Goal: Task Accomplishment & Management: Use online tool/utility

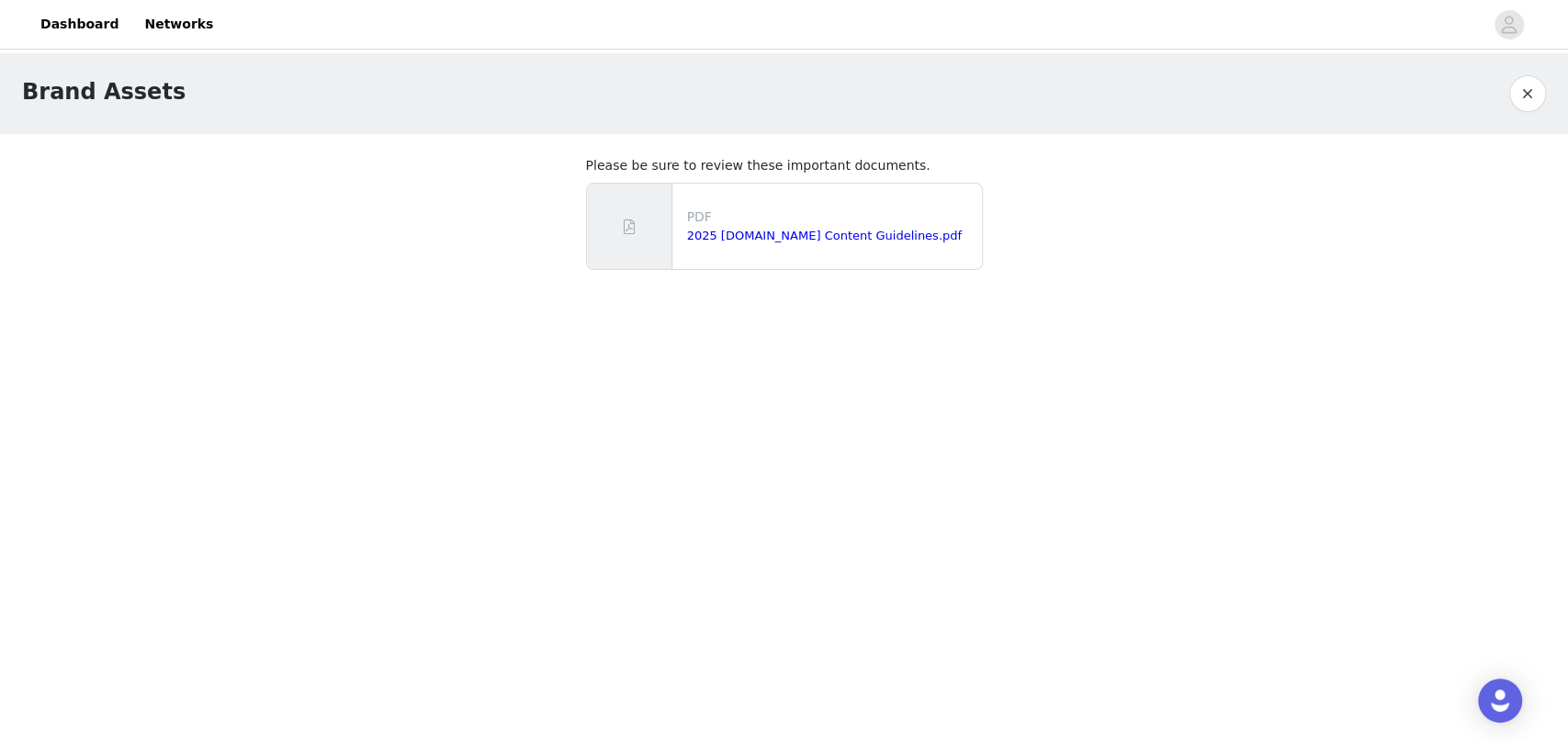
click at [1531, 103] on button "button" at bounding box center [1528, 94] width 37 height 37
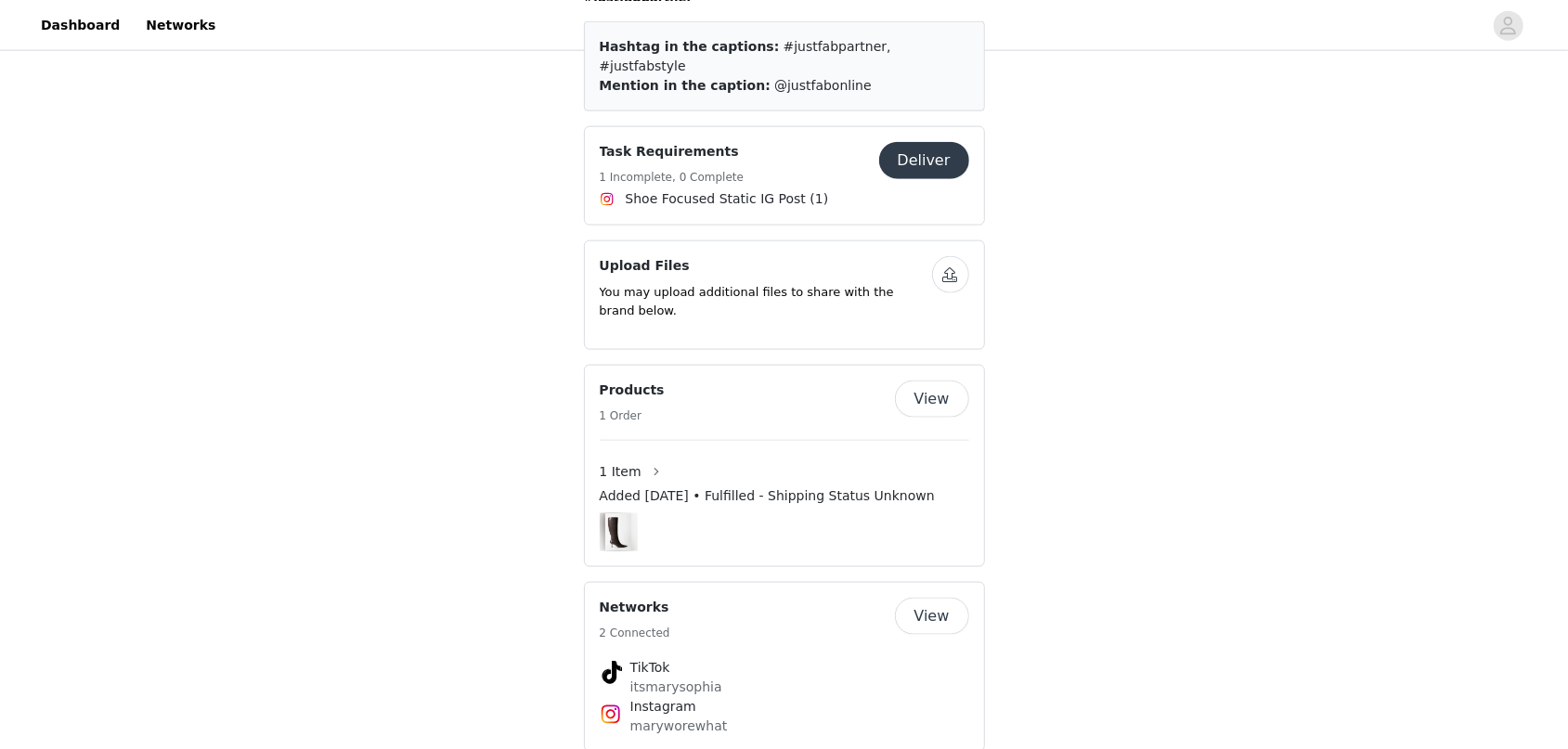
scroll to position [1352, 0]
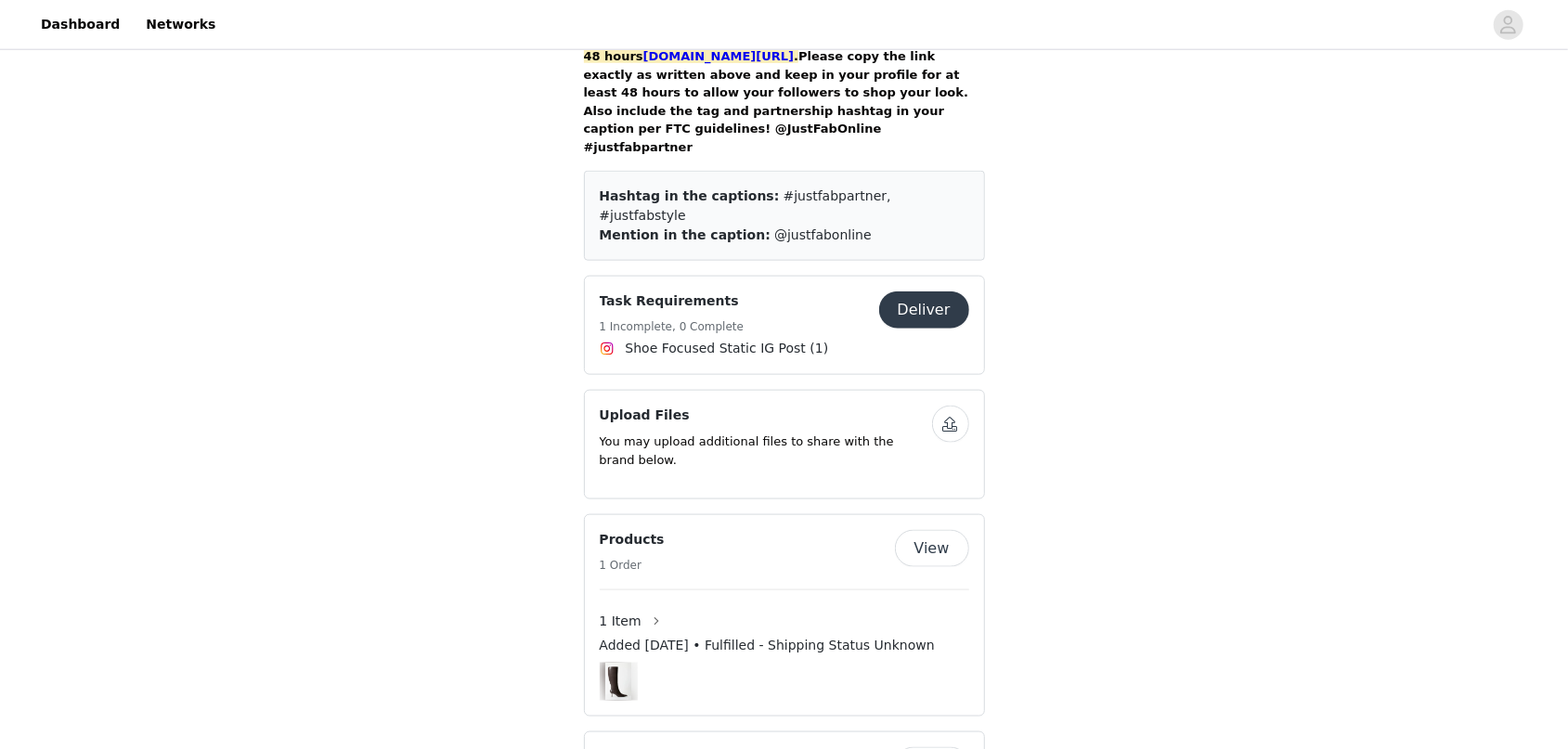
click at [946, 292] on button "Deliver" at bounding box center [924, 310] width 90 height 37
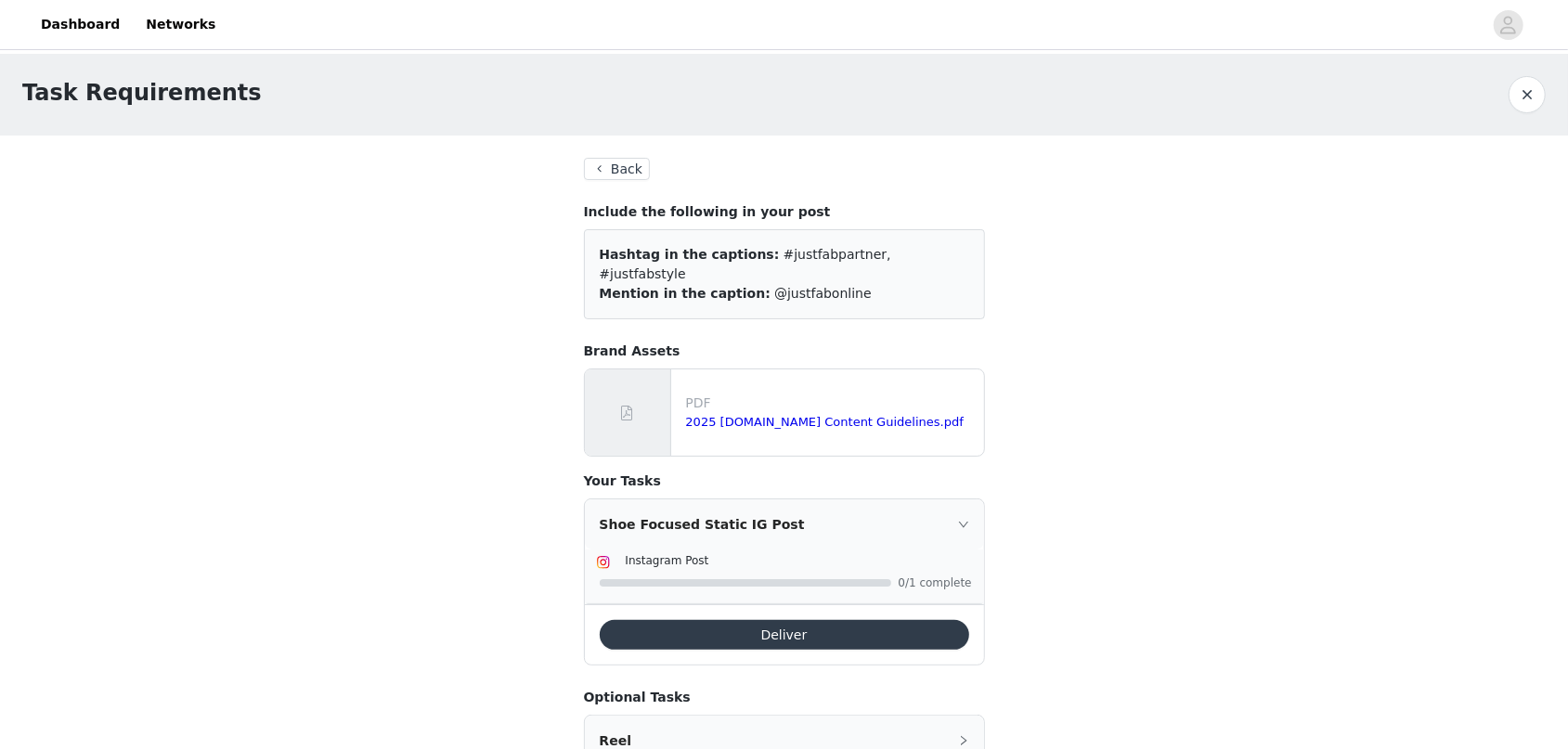
click at [812, 620] on button "Deliver" at bounding box center [784, 635] width 369 height 29
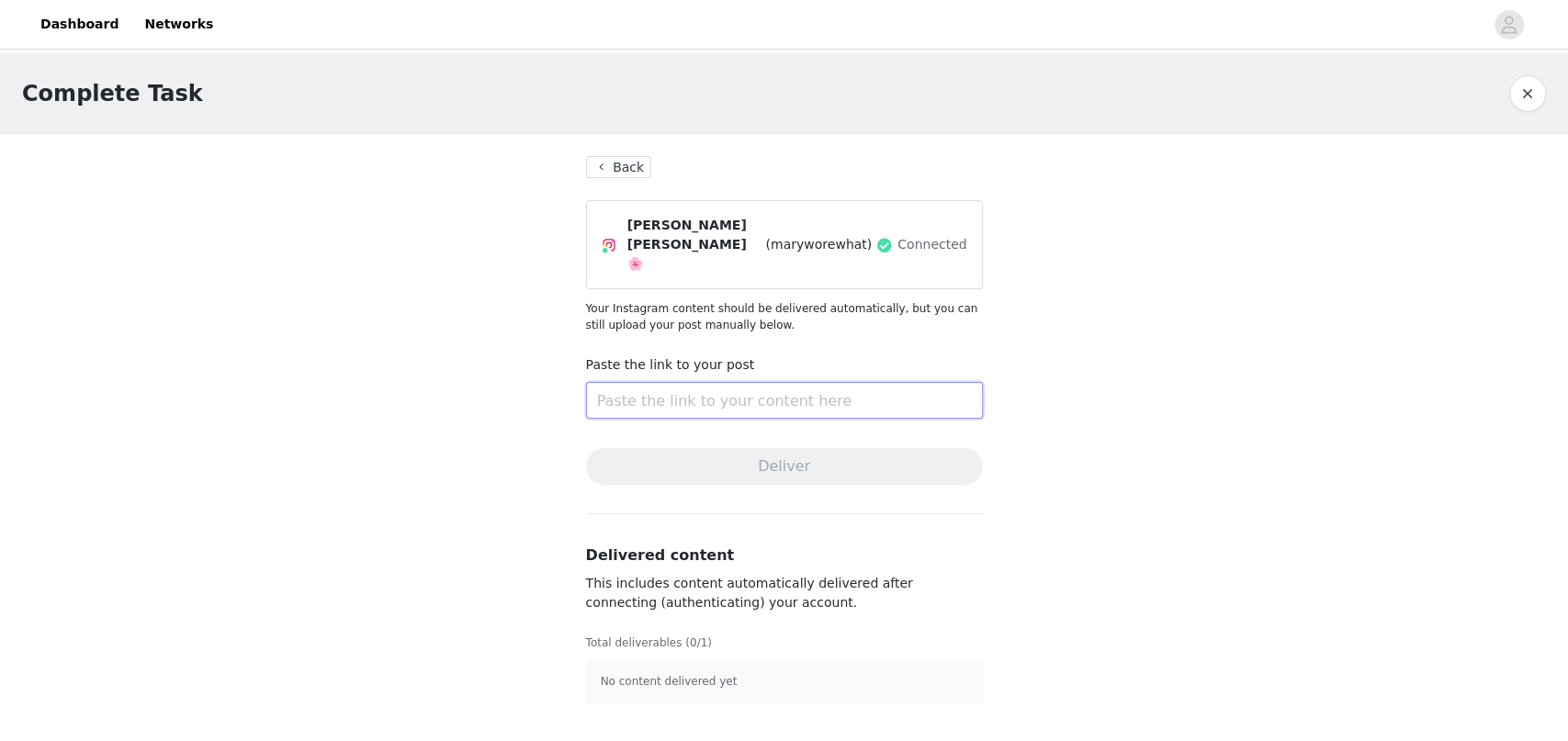
paste input "[URL][DOMAIN_NAME]"
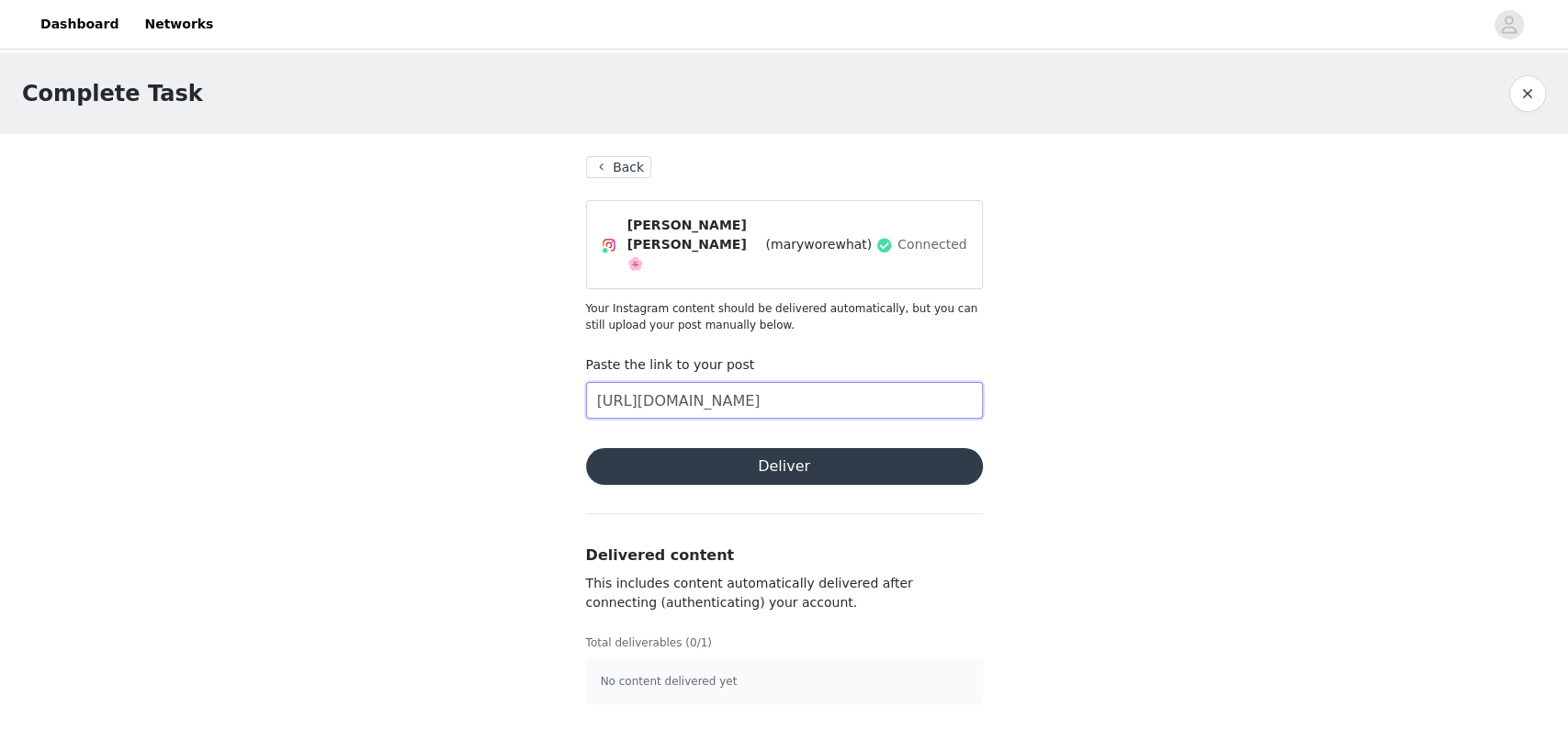
type input "[URL][DOMAIN_NAME]"
click at [751, 448] on button "Deliver" at bounding box center [784, 466] width 397 height 37
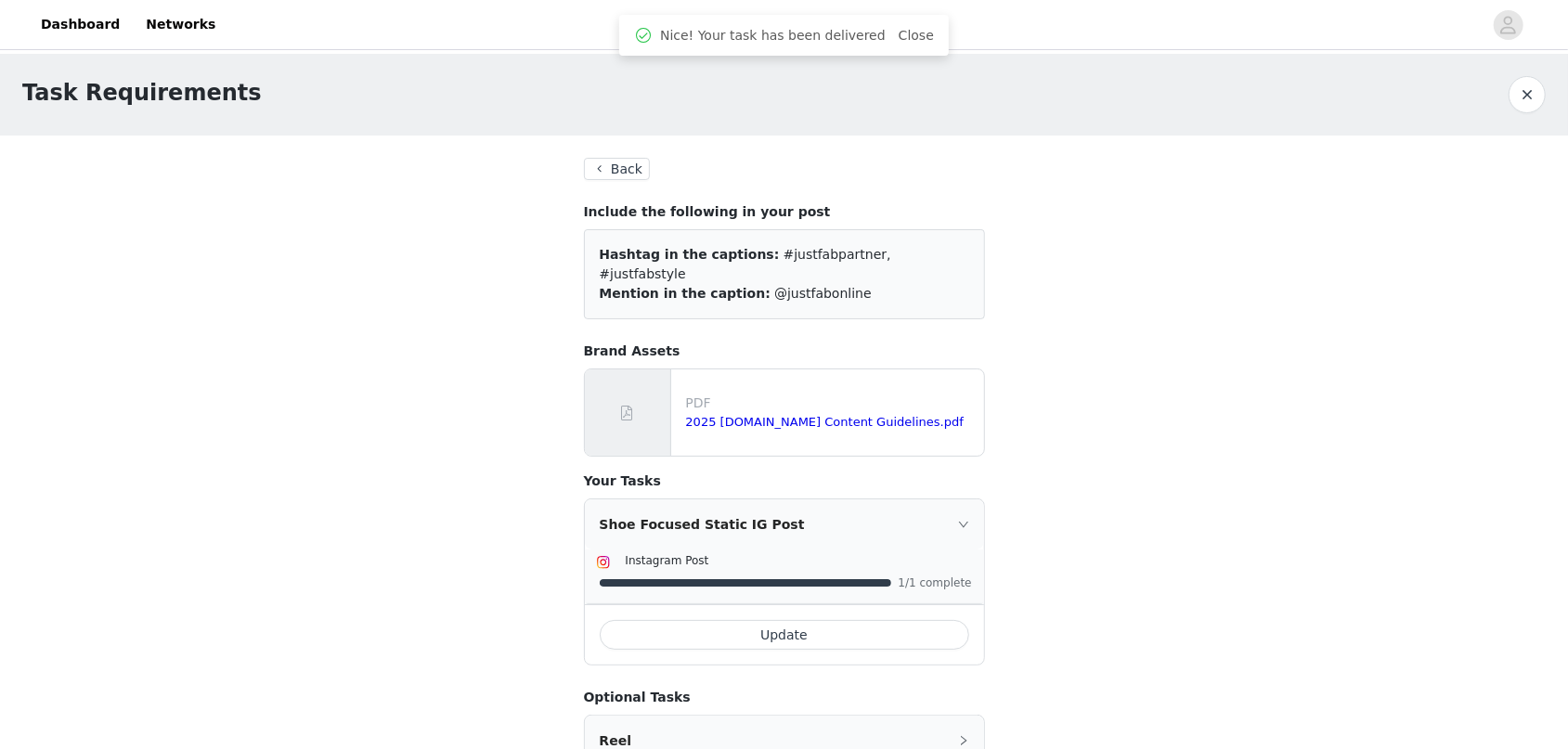
click at [971, 503] on div "Shoe Focused Static IG Post" at bounding box center [784, 524] width 400 height 50
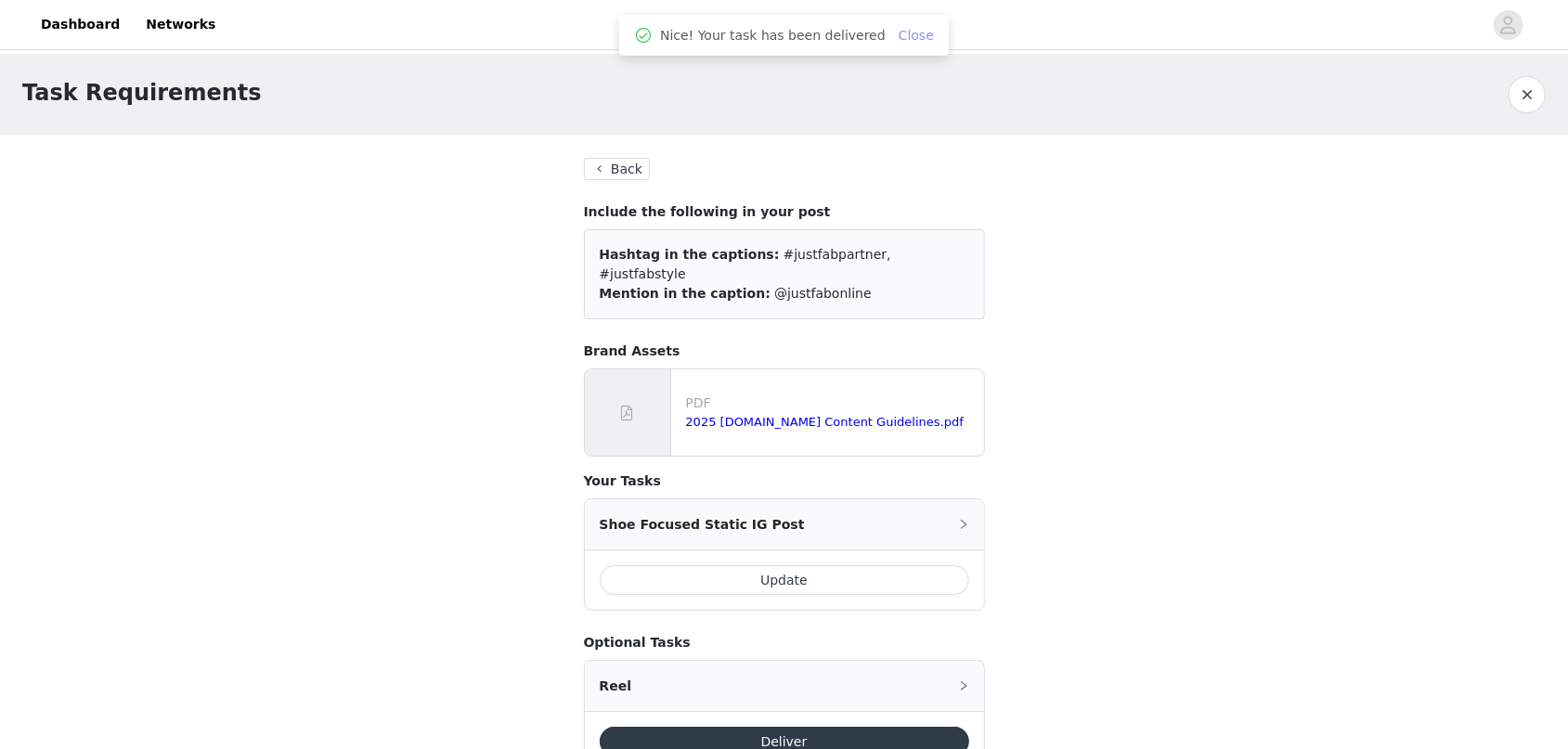
click at [898, 36] on link "Close" at bounding box center [916, 34] width 35 height 15
